Goal: Entertainment & Leisure: Consume media (video, audio)

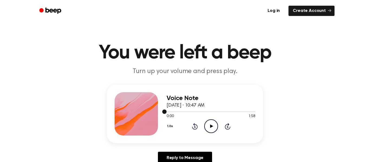
click at [236, 111] on div at bounding box center [210, 111] width 89 height 4
drag, startPoint x: 232, startPoint y: 110, endPoint x: 218, endPoint y: 112, distance: 13.7
click at [218, 112] on div at bounding box center [210, 111] width 89 height 4
drag, startPoint x: 218, startPoint y: 112, endPoint x: 218, endPoint y: 115, distance: 2.7
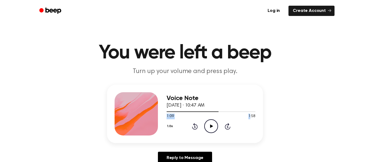
click at [218, 115] on div "1:09 1:58 Your browser does not support the [object Object] element." at bounding box center [210, 114] width 89 height 10
click at [165, 111] on div "Voice Note [DATE] · 10:47 AM 1:09 1:58 Your browser does not support the [objec…" at bounding box center [185, 114] width 156 height 58
click at [167, 113] on div at bounding box center [210, 111] width 89 height 4
click at [211, 127] on icon at bounding box center [211, 126] width 3 height 4
click at [195, 113] on span at bounding box center [195, 112] width 4 height 4
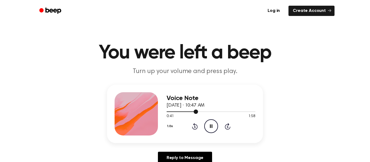
drag, startPoint x: 188, startPoint y: 112, endPoint x: 196, endPoint y: 112, distance: 7.8
click at [196, 112] on div at bounding box center [181, 111] width 31 height 1
drag, startPoint x: 196, startPoint y: 112, endPoint x: 187, endPoint y: 112, distance: 8.4
click at [187, 112] on div at bounding box center [210, 111] width 89 height 4
drag, startPoint x: 183, startPoint y: 112, endPoint x: 168, endPoint y: 112, distance: 15.4
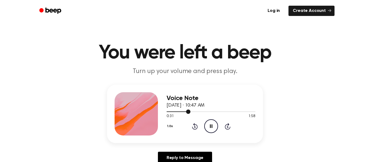
click at [168, 112] on div at bounding box center [210, 111] width 89 height 4
click at [212, 126] on icon "Pause Audio" at bounding box center [211, 126] width 14 height 14
drag, startPoint x: 169, startPoint y: 111, endPoint x: 157, endPoint y: 113, distance: 12.6
click at [157, 113] on div "Voice Note [DATE] · 10:47 AM 0:05 1:58 Your browser does not support the [objec…" at bounding box center [185, 114] width 156 height 58
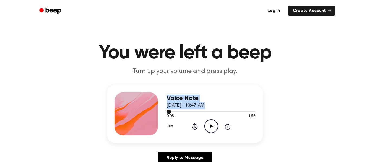
click at [171, 110] on div at bounding box center [210, 111] width 89 height 4
drag, startPoint x: 167, startPoint y: 112, endPoint x: 164, endPoint y: 112, distance: 3.0
click at [164, 112] on div "Voice Note [DATE] · 10:47 AM 0:05 1:58 Your browser does not support the [objec…" at bounding box center [185, 114] width 156 height 58
click at [214, 127] on icon "Play Audio" at bounding box center [211, 126] width 14 height 14
click at [213, 128] on icon "Pause Audio" at bounding box center [211, 126] width 14 height 14
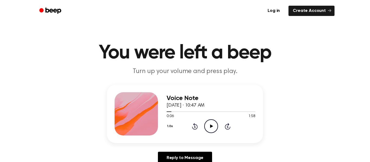
click at [193, 125] on icon "Rewind 5 seconds" at bounding box center [195, 126] width 6 height 7
click at [210, 128] on icon at bounding box center [211, 126] width 3 height 4
click at [210, 128] on icon at bounding box center [211, 126] width 2 height 4
click at [213, 129] on icon "Play Audio" at bounding box center [211, 126] width 14 height 14
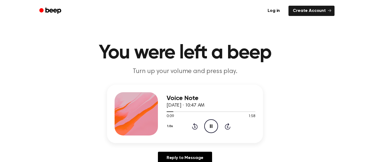
click at [198, 129] on div "1.0x Rewind 5 seconds Pause Audio Skip 5 seconds" at bounding box center [210, 126] width 89 height 14
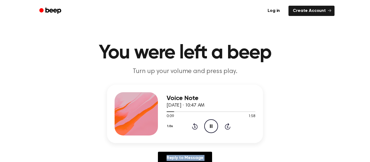
click at [198, 129] on div "1.0x Rewind 5 seconds Pause Audio Skip 5 seconds" at bounding box center [210, 126] width 89 height 14
click at [194, 128] on icon at bounding box center [194, 127] width 1 height 2
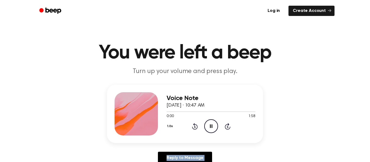
click at [194, 128] on icon at bounding box center [194, 127] width 1 height 2
click at [194, 128] on icon "Rewind 5 seconds" at bounding box center [195, 126] width 6 height 7
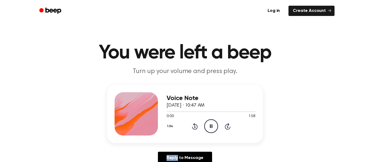
click at [194, 128] on icon "Rewind 5 seconds" at bounding box center [195, 126] width 6 height 7
click at [194, 128] on icon at bounding box center [194, 127] width 1 height 2
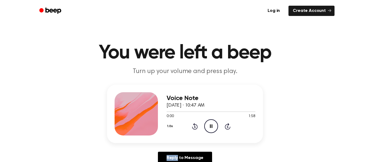
click at [194, 128] on icon at bounding box center [194, 127] width 1 height 2
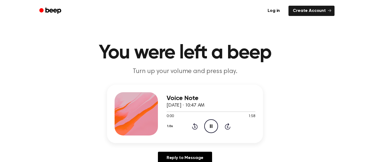
click at [194, 128] on icon at bounding box center [194, 127] width 1 height 2
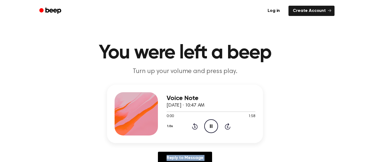
click at [194, 128] on icon at bounding box center [194, 127] width 1 height 2
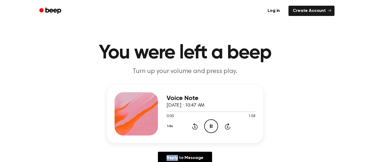
click at [194, 128] on icon at bounding box center [194, 127] width 1 height 2
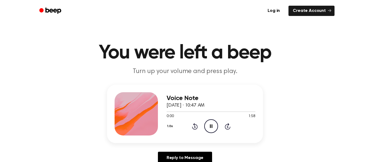
click at [194, 128] on icon at bounding box center [194, 127] width 1 height 2
click at [212, 126] on icon "Pause Audio" at bounding box center [211, 126] width 14 height 14
